Goal: Task Accomplishment & Management: Use online tool/utility

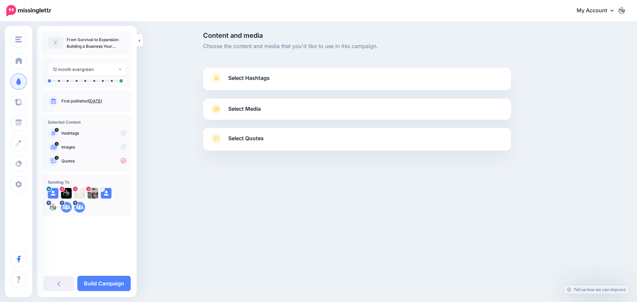
click at [215, 108] on icon at bounding box center [216, 109] width 6 height 5
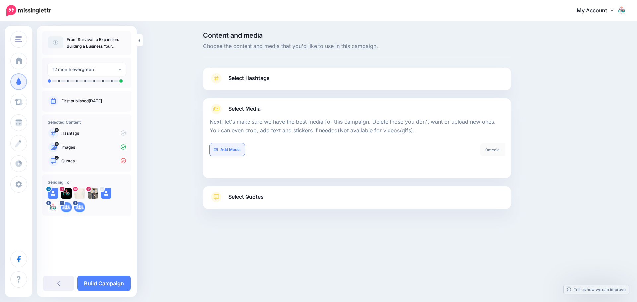
click at [227, 151] on link "Add Media" at bounding box center [227, 149] width 35 height 13
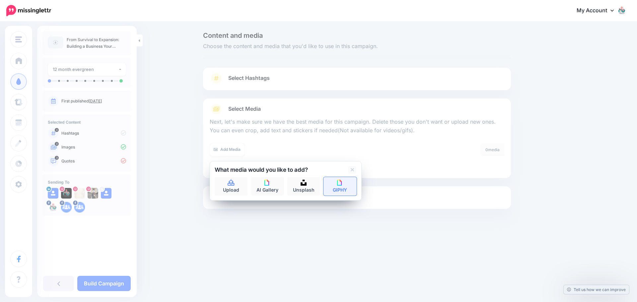
click at [340, 184] on img at bounding box center [340, 183] width 6 height 6
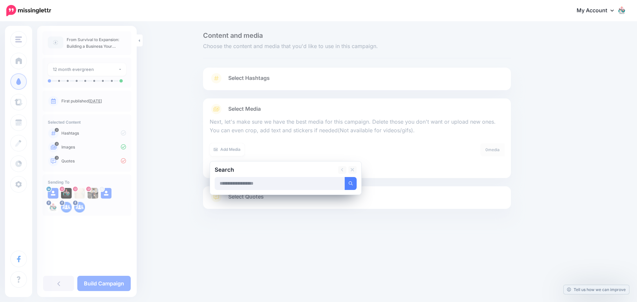
click at [303, 188] on input "text" at bounding box center [280, 183] width 130 height 13
type input "*****"
click at [344, 177] on button "submit" at bounding box center [350, 183] width 12 height 13
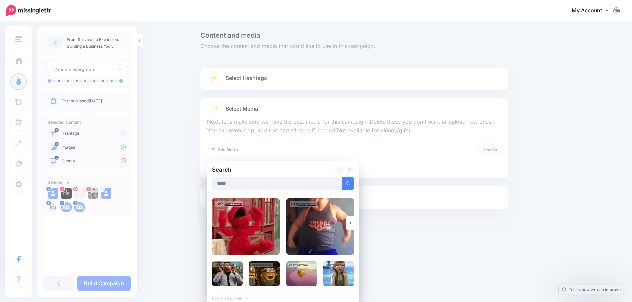
click at [303, 188] on input "*****" at bounding box center [277, 183] width 130 height 13
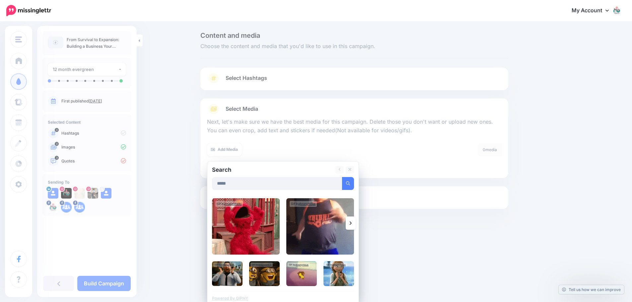
click at [342, 177] on button "submit" at bounding box center [348, 183] width 12 height 13
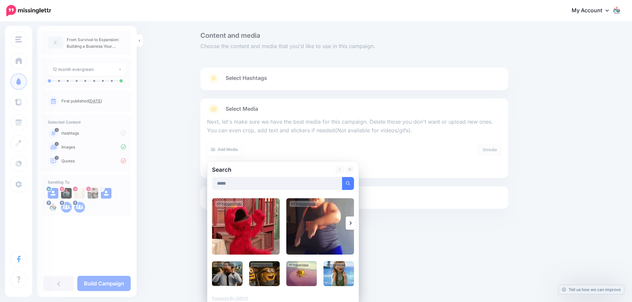
scroll to position [4, 0]
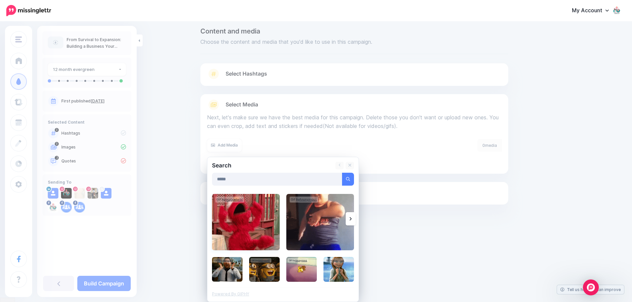
click at [232, 226] on img at bounding box center [246, 222] width 68 height 56
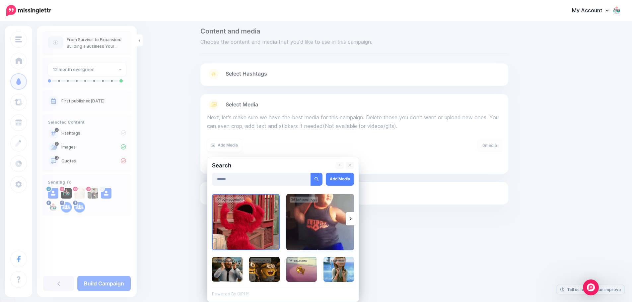
click at [320, 221] on img at bounding box center [320, 222] width 68 height 56
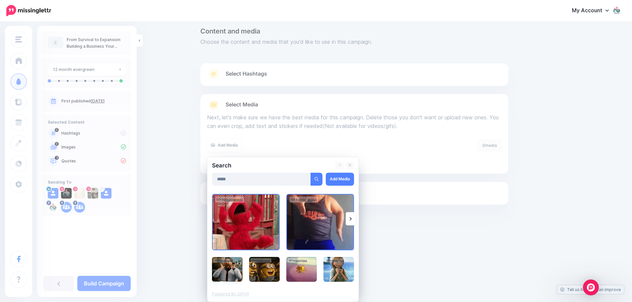
click at [224, 274] on img at bounding box center [227, 269] width 31 height 25
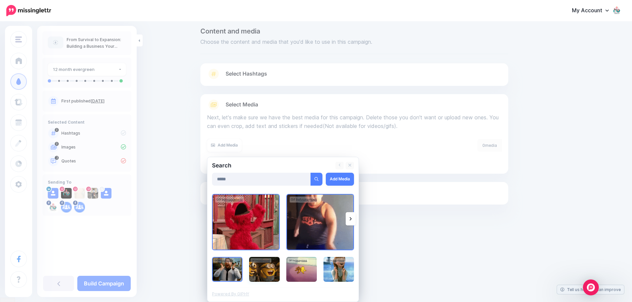
click at [260, 276] on img at bounding box center [264, 269] width 31 height 25
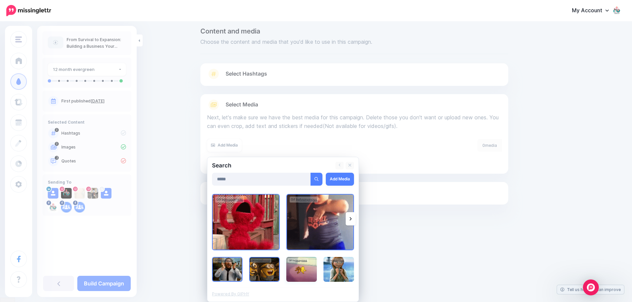
click at [296, 275] on img at bounding box center [301, 269] width 31 height 25
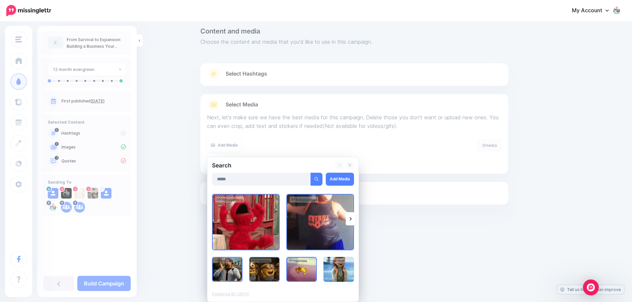
click at [338, 275] on img at bounding box center [338, 269] width 31 height 25
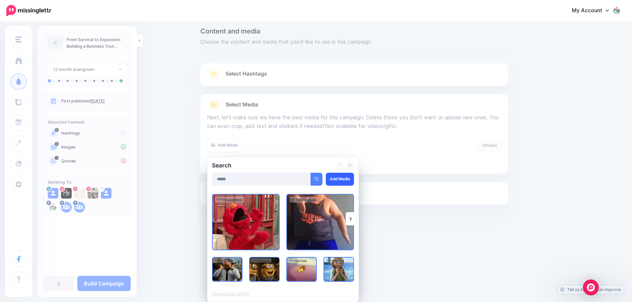
click at [348, 179] on link "Add Media" at bounding box center [340, 179] width 28 height 13
